Goal: Information Seeking & Learning: Learn about a topic

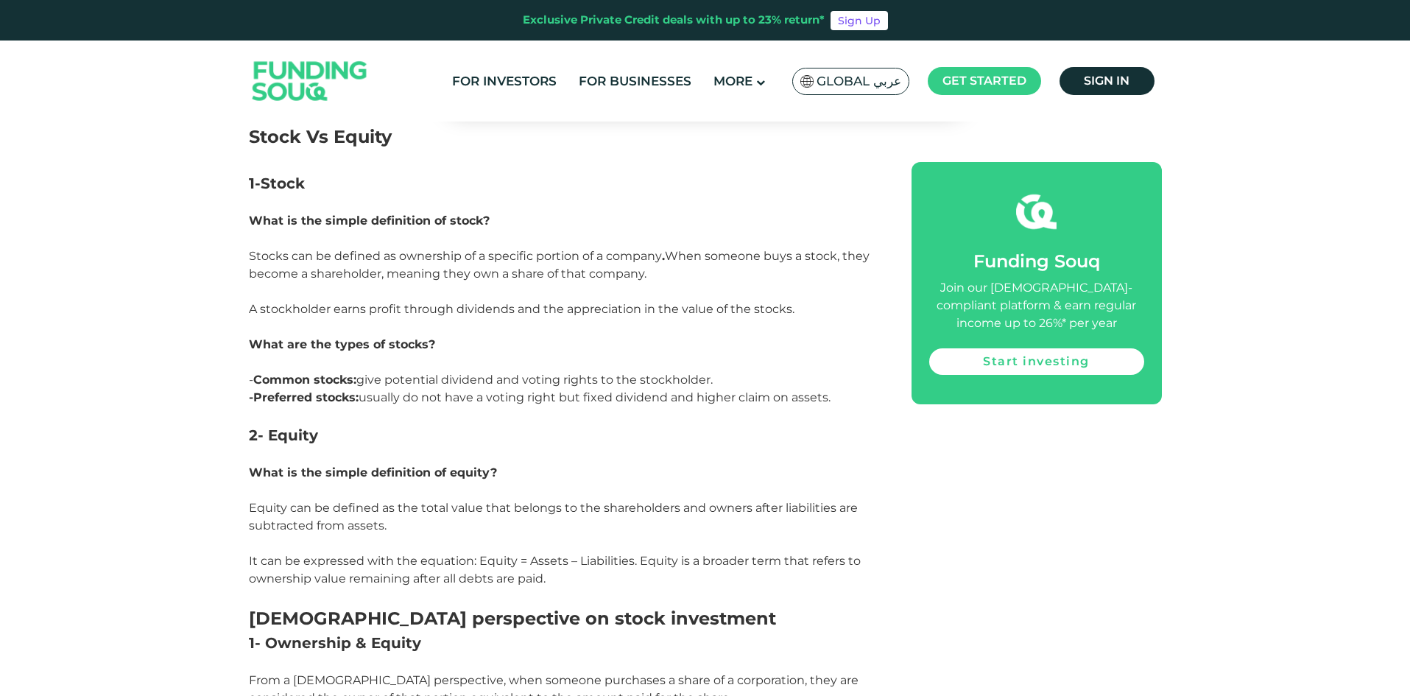
scroll to position [1399, 0]
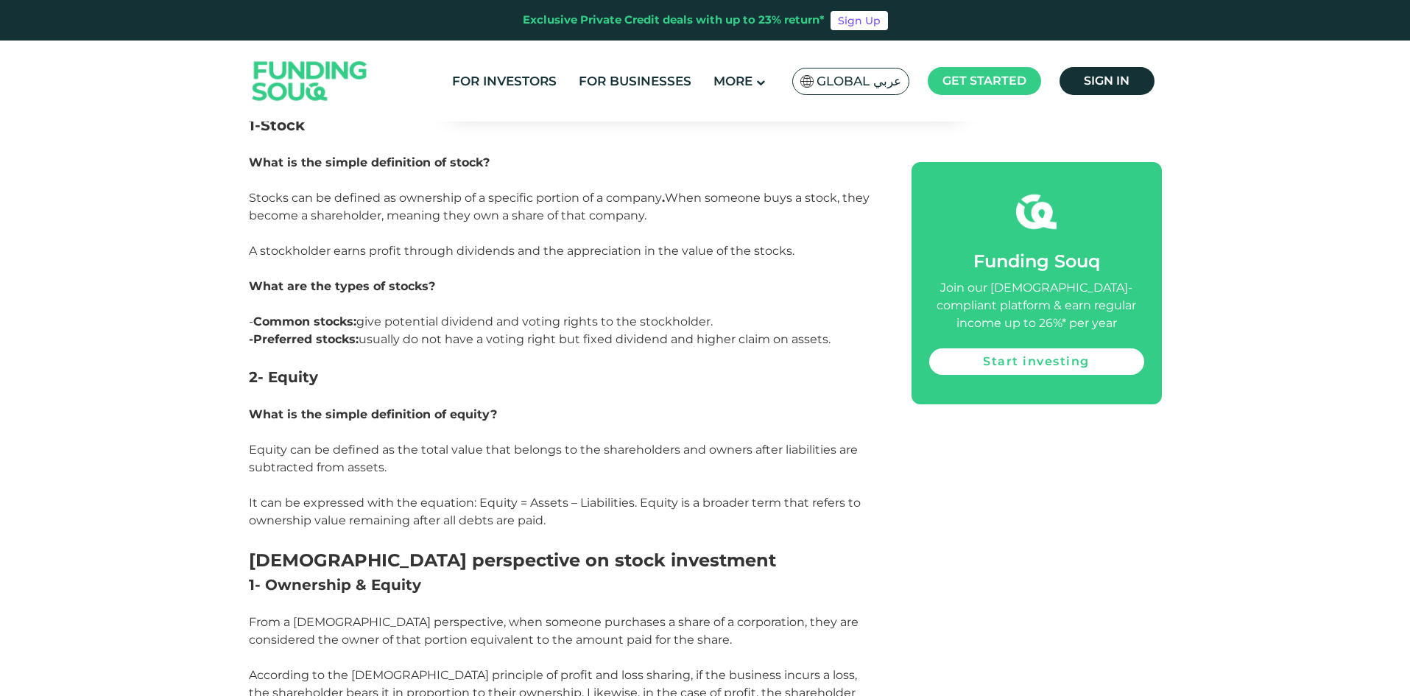
click at [260, 441] on p "Equity can be defined as the total value that belongs to the shareholders and o…" at bounding box center [564, 458] width 630 height 35
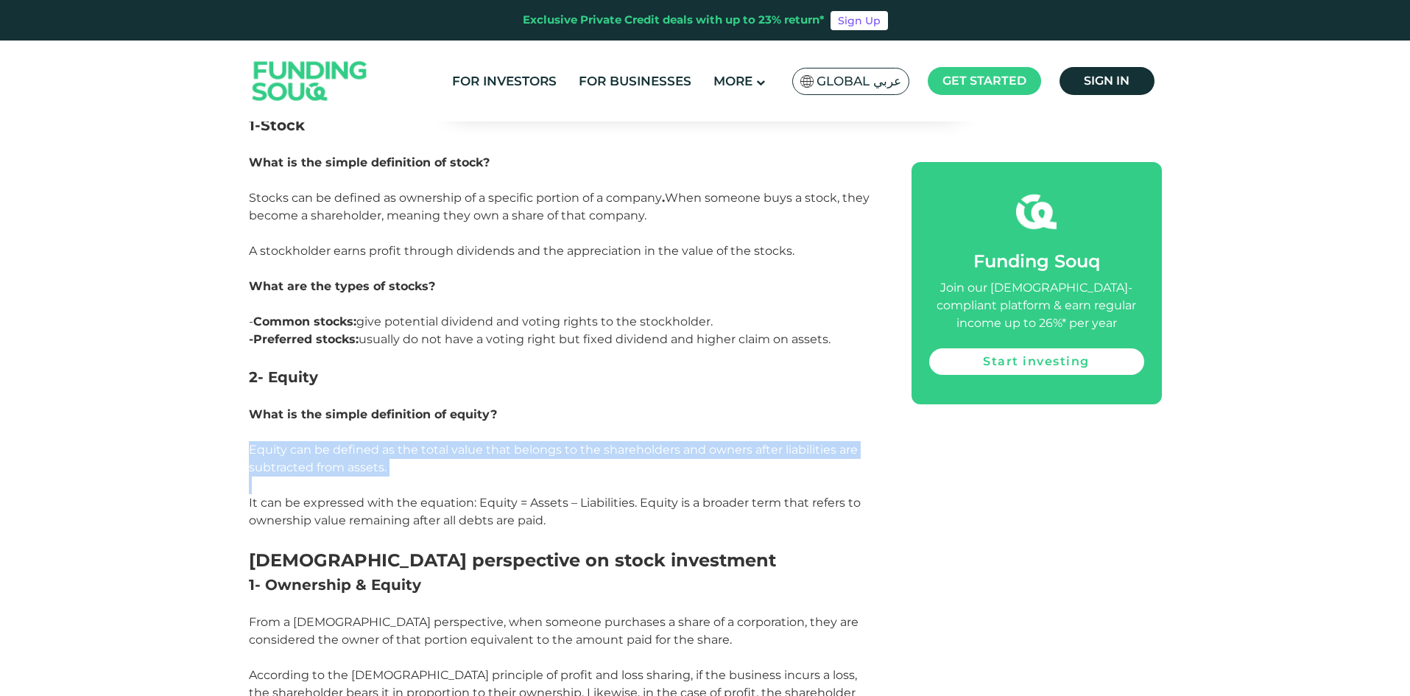
drag, startPoint x: 251, startPoint y: 342, endPoint x: 545, endPoint y: 376, distance: 295.9
click at [545, 441] on p "Equity can be defined as the total value that belongs to the shareholders and o…" at bounding box center [564, 458] width 630 height 35
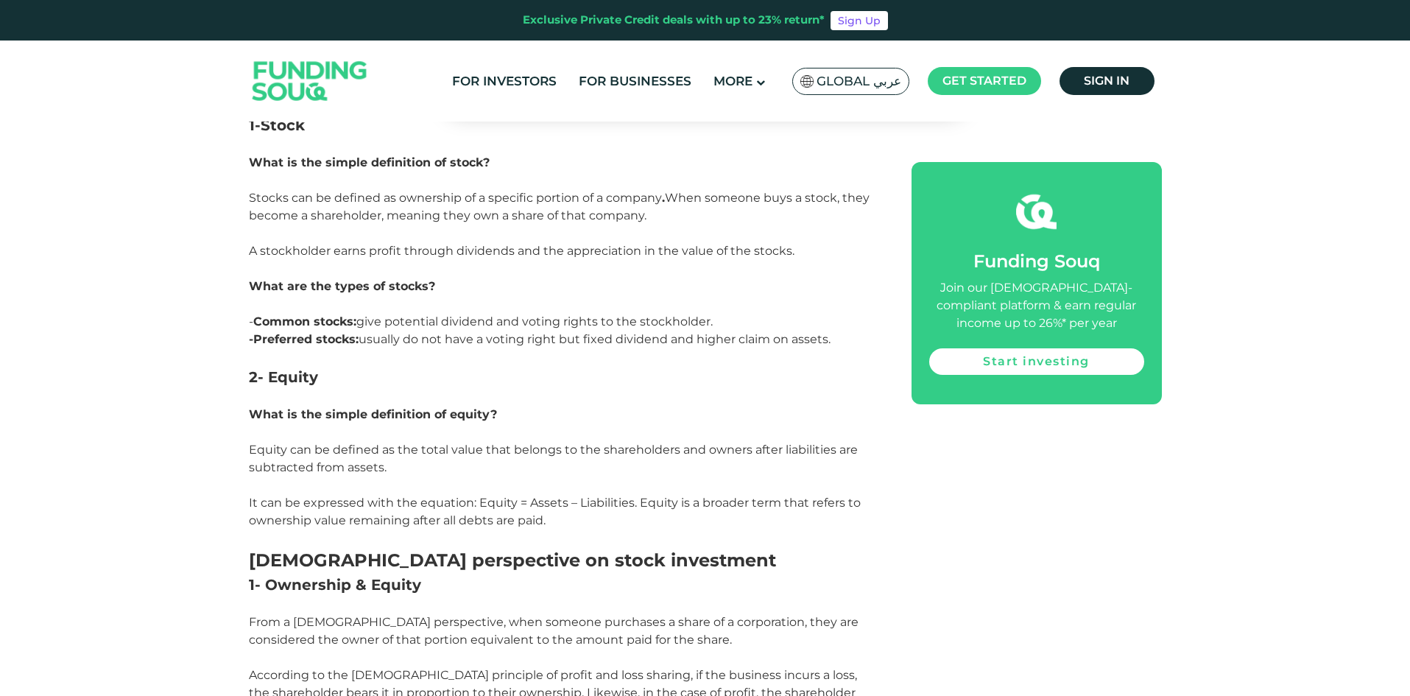
click at [482, 477] on p at bounding box center [564, 486] width 630 height 18
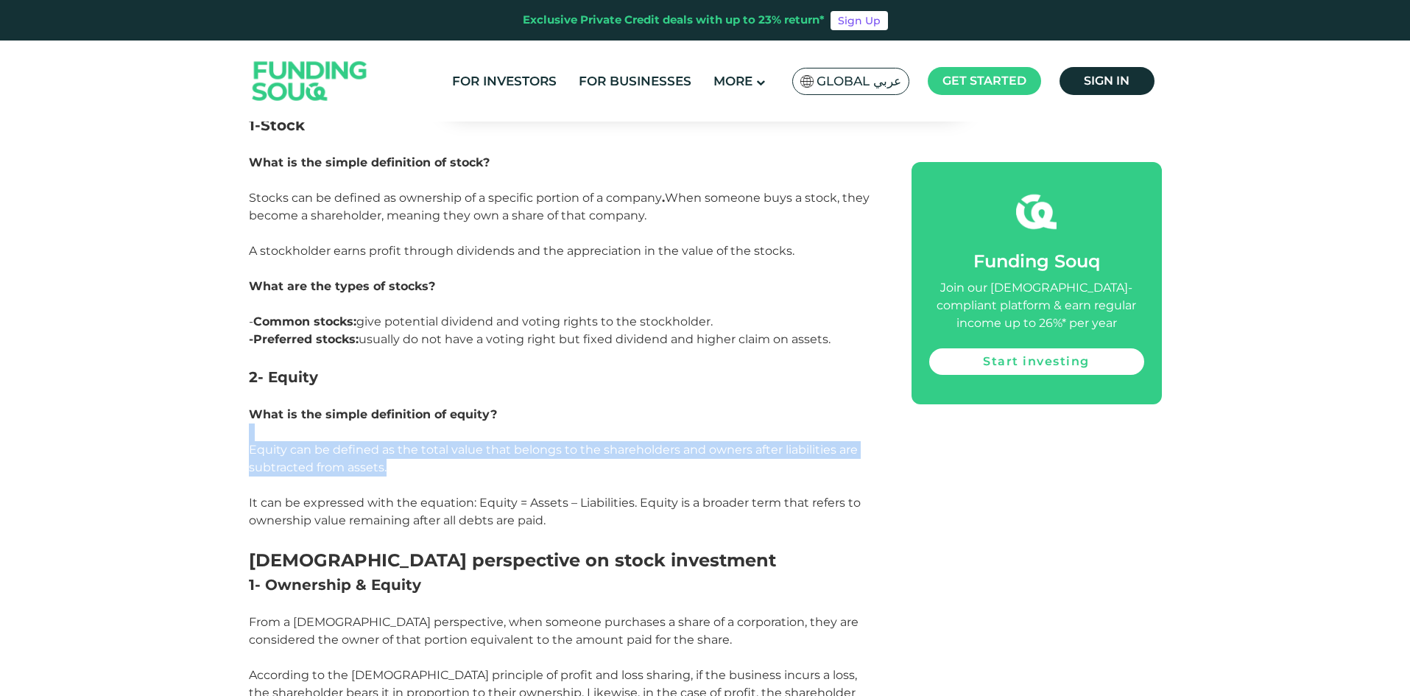
drag, startPoint x: 386, startPoint y: 373, endPoint x: 163, endPoint y: 337, distance: 226.2
click at [441, 443] on span "Equity can be defined as the total value that belongs to the shareholders and o…" at bounding box center [553, 459] width 609 height 32
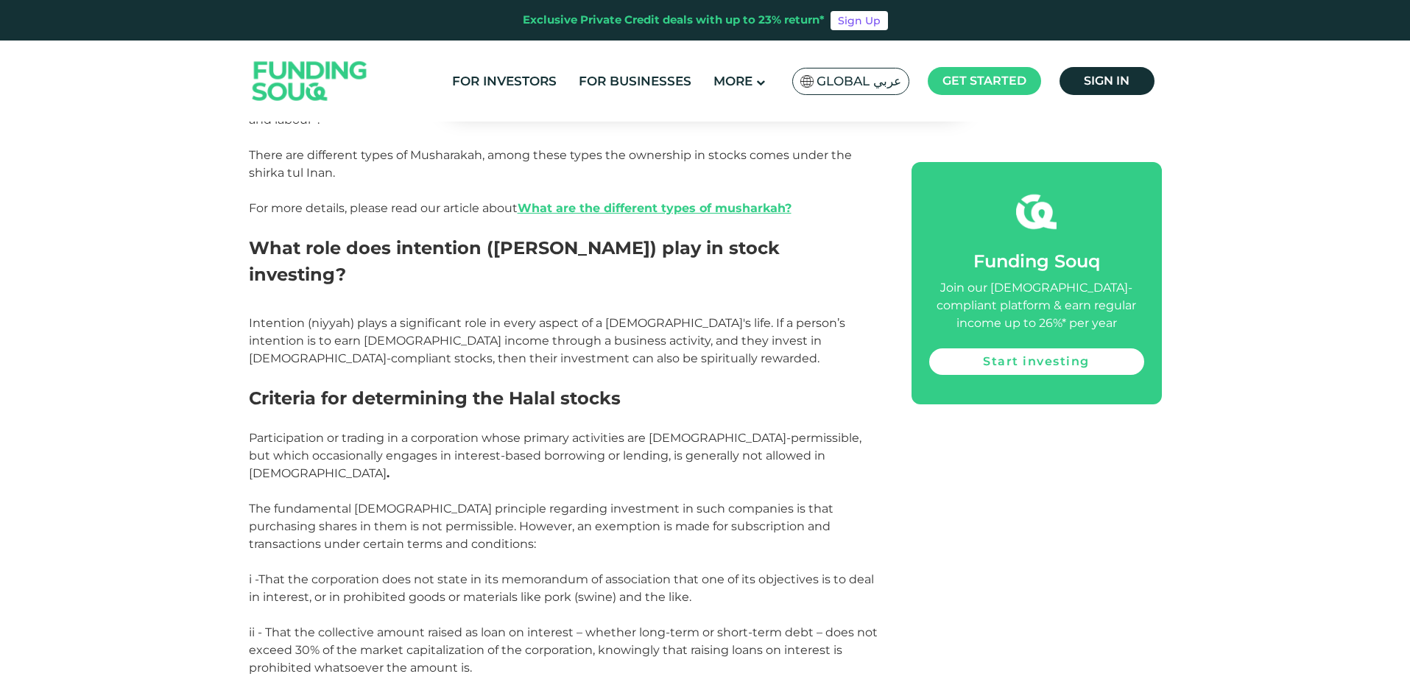
scroll to position [2136, 0]
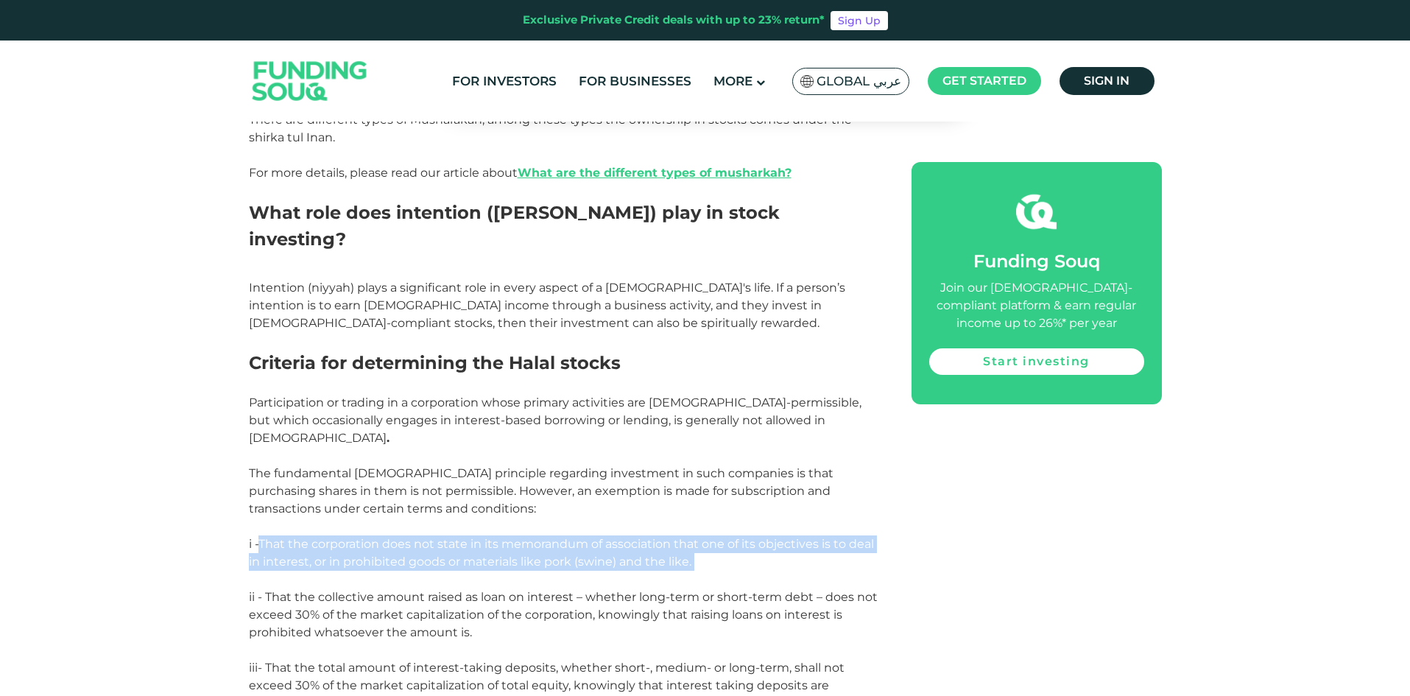
drag, startPoint x: 260, startPoint y: 386, endPoint x: 774, endPoint y: 412, distance: 514.8
click at [774, 535] on p "i -That the corporation does not state in its memorandum of association that on…" at bounding box center [564, 561] width 630 height 53
